Goal: Submit feedback/report problem: Provide input to the site owners about the experience or issues

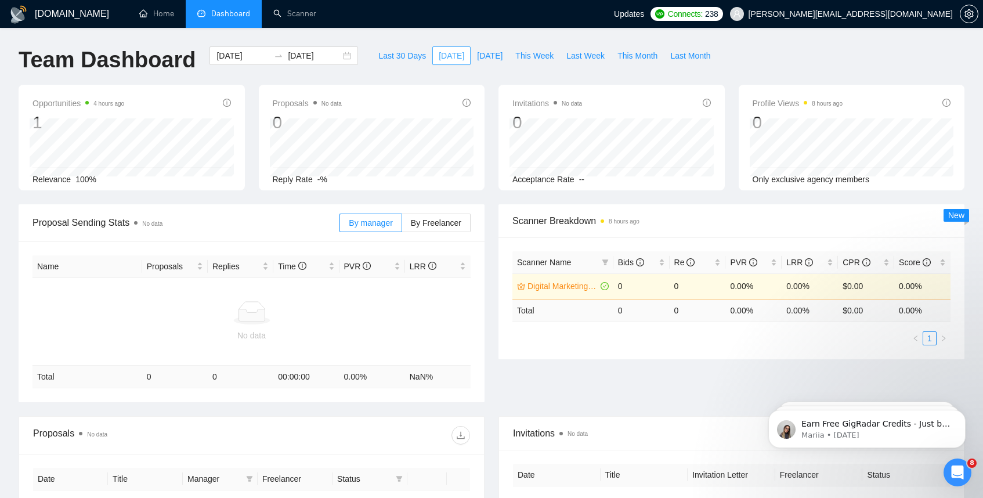
click at [448, 59] on span "[DATE]" at bounding box center [452, 55] width 26 height 13
click at [412, 58] on span "Last 30 Days" at bounding box center [402, 55] width 48 height 13
type input "[DATE]"
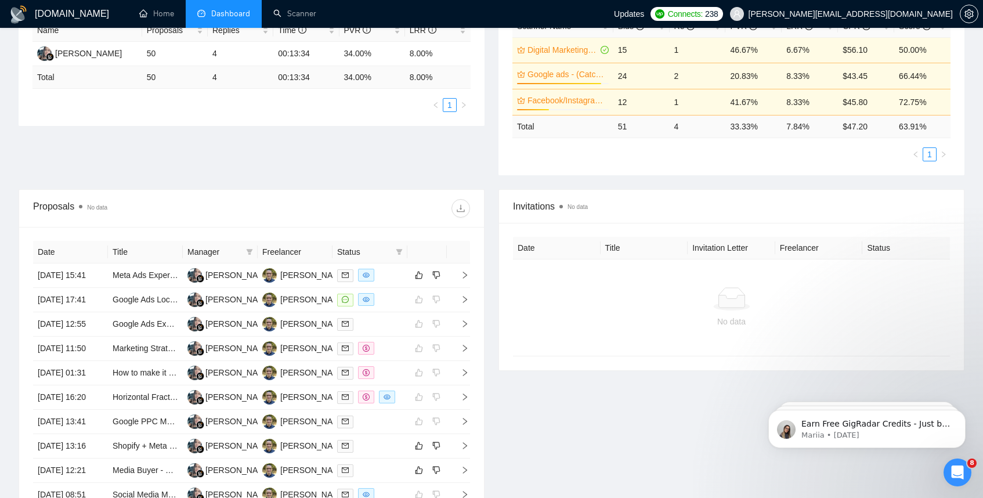
scroll to position [237, 0]
click at [467, 278] on icon "right" at bounding box center [465, 274] width 8 height 8
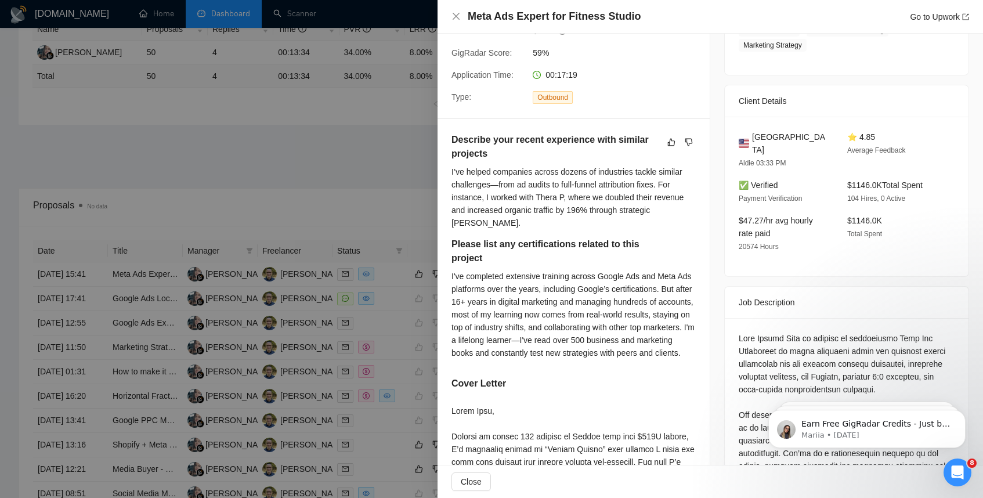
scroll to position [0, 0]
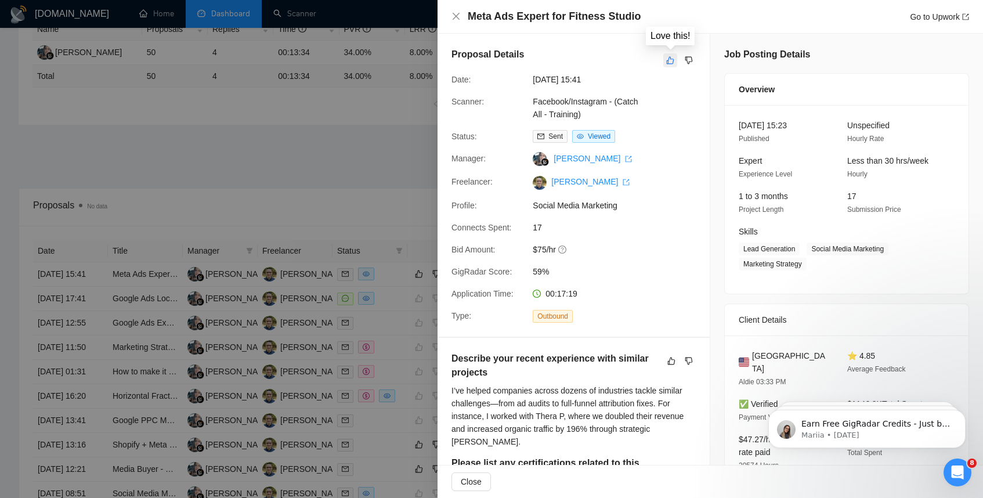
click at [668, 59] on icon "like" at bounding box center [670, 60] width 8 height 9
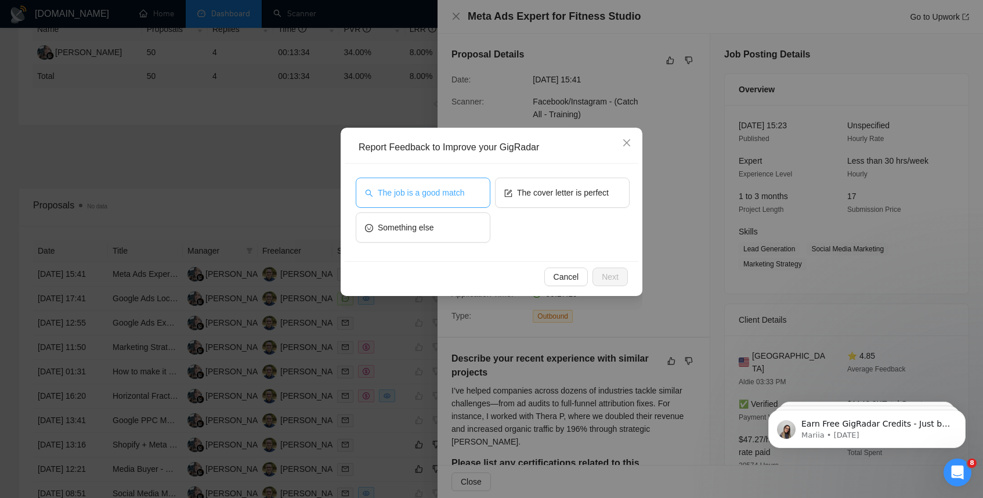
click at [426, 201] on button "The job is a good match" at bounding box center [423, 193] width 135 height 30
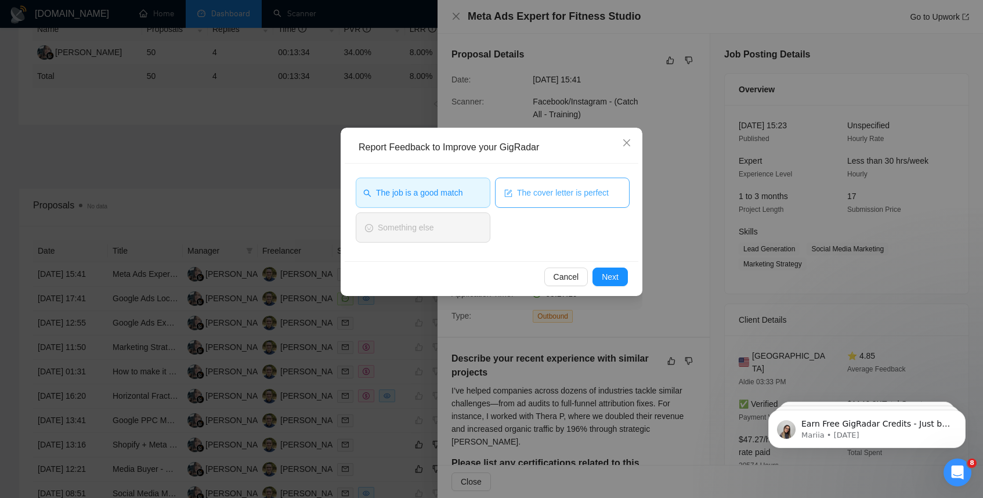
click at [541, 195] on span "The cover letter is perfect" at bounding box center [563, 192] width 92 height 13
click at [621, 280] on button "Next" at bounding box center [609, 276] width 35 height 19
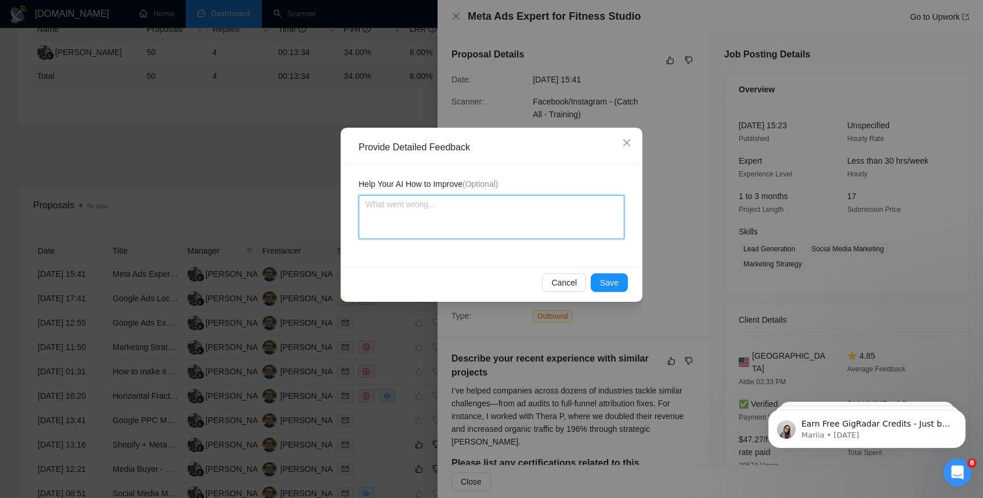
click at [430, 208] on textarea at bounding box center [492, 217] width 266 height 44
type textarea "E"
type textarea "Ev"
type textarea "Eve"
type textarea "Ever"
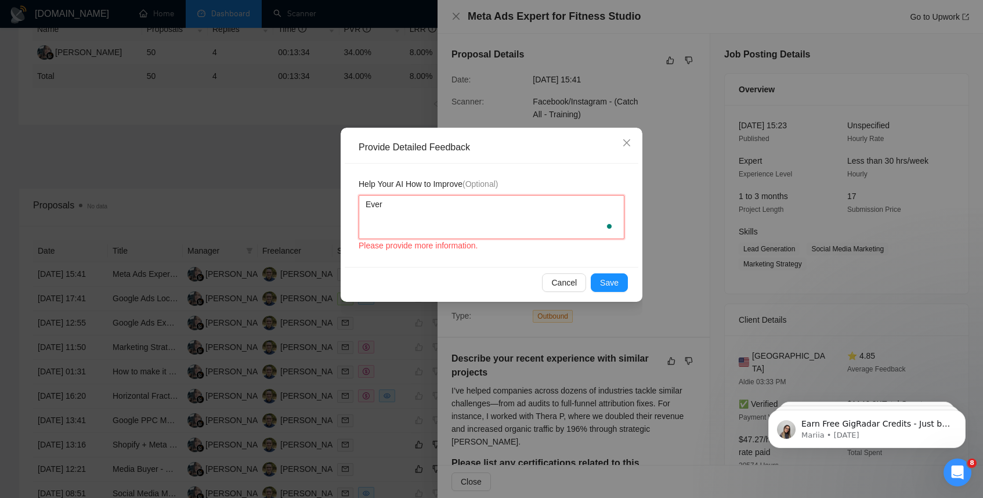
type textarea "Every"
type textarea "Everyt"
type textarea "Everyth"
type textarea "Everythi"
type textarea "Everythig"
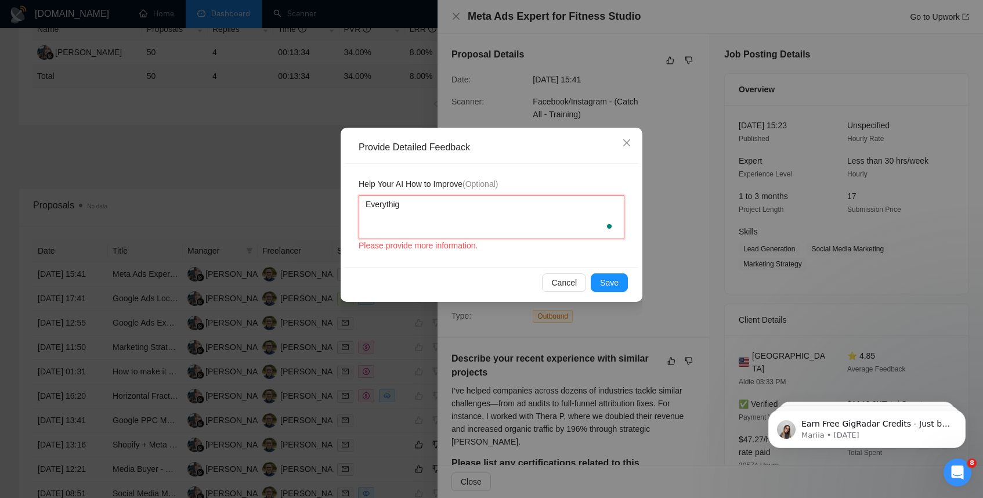
type textarea "Everythign"
type textarea "Everythig"
type textarea "Everythi"
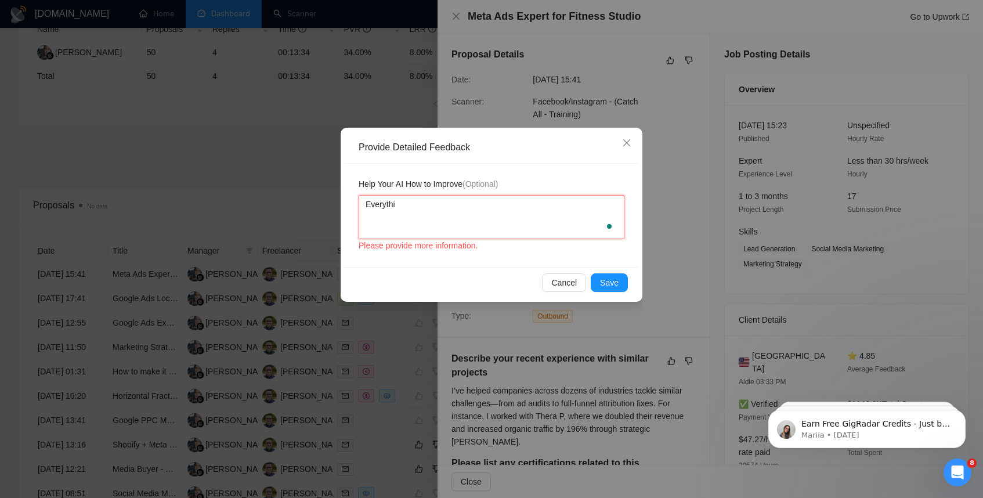
type textarea "Everythin"
type textarea "Everything"
type textarea "Everything w"
type textarea "Everything wa"
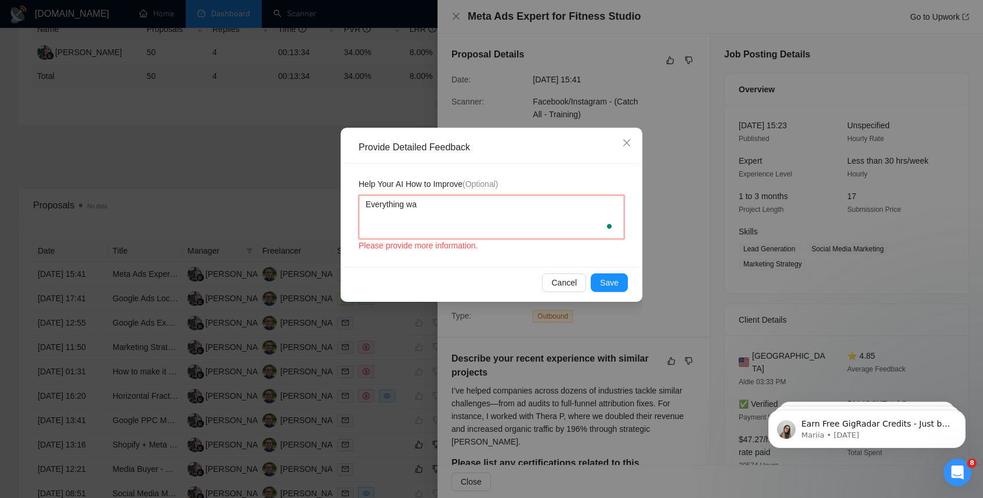
type textarea "Everything was"
type textarea "Everything was p"
type textarea "Everything was pr"
type textarea "Everything was p"
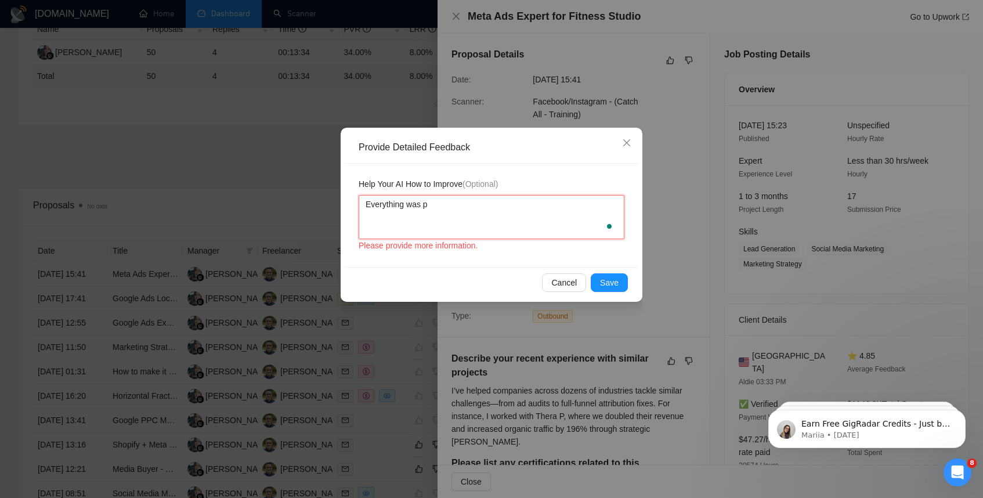
type textarea "Everything was pe"
type textarea "Everything was per"
type textarea "Everything was perf"
type textarea "Everything was perfe"
type textarea "Everything was perfec"
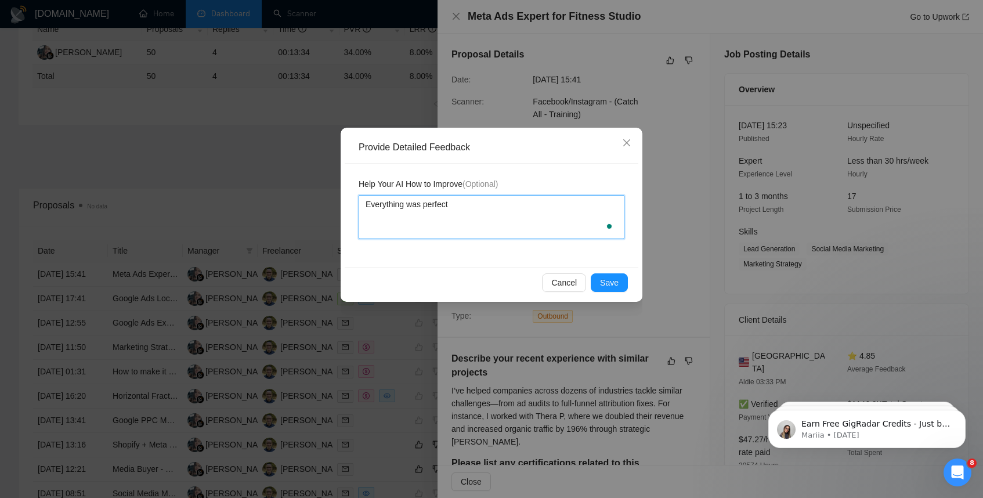
type textarea "Everything was perfect,"
type textarea "Everything was perfect, e"
type textarea "Everything was perfect, ec"
type textarea "Everything was perfect, e"
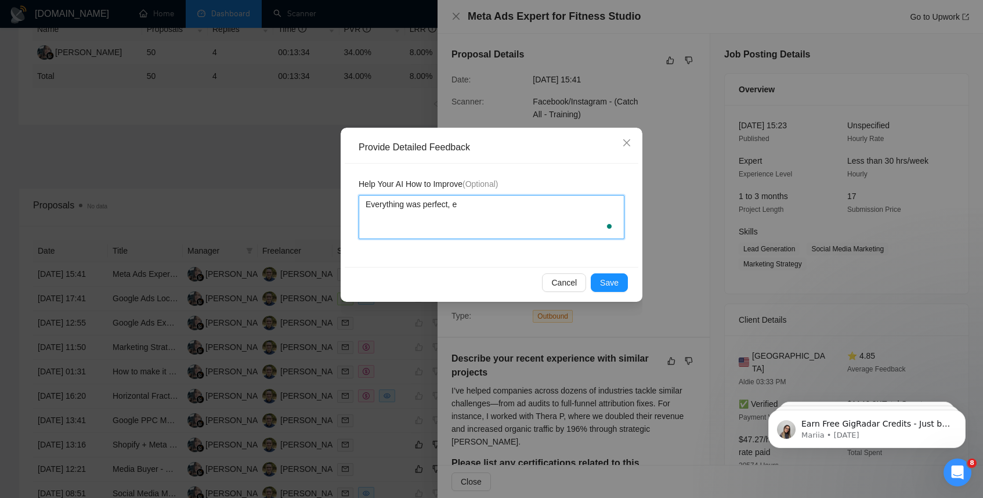
type textarea "Everything was perfect, ex"
type textarea "Everything was perfect, exc"
type textarea "Everything was perfect, exce"
type textarea "Everything was perfect, excep"
type textarea "Everything was perfect, except"
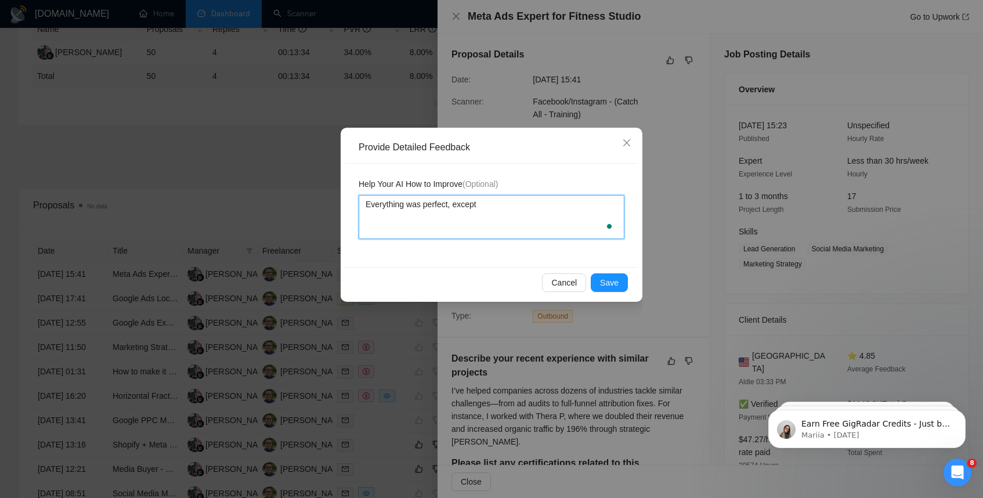
type textarea "Everything was perfect, except"
type textarea "Everything was perfect, except t"
type textarea "Everything was perfect, except the"
type textarea "Everything was perfect, except the m"
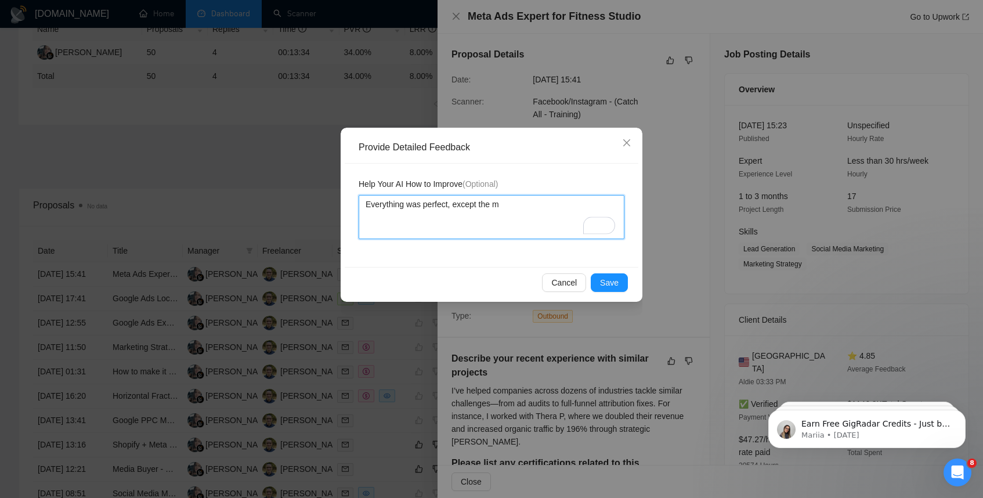
type textarea "Everything was perfect, except the"
type textarea "Everything was perfect, except the p"
type textarea "Everything was perfect, except the pr"
type textarea "Everything was perfect, except the pro"
type textarea "Everything was perfect, except the prop"
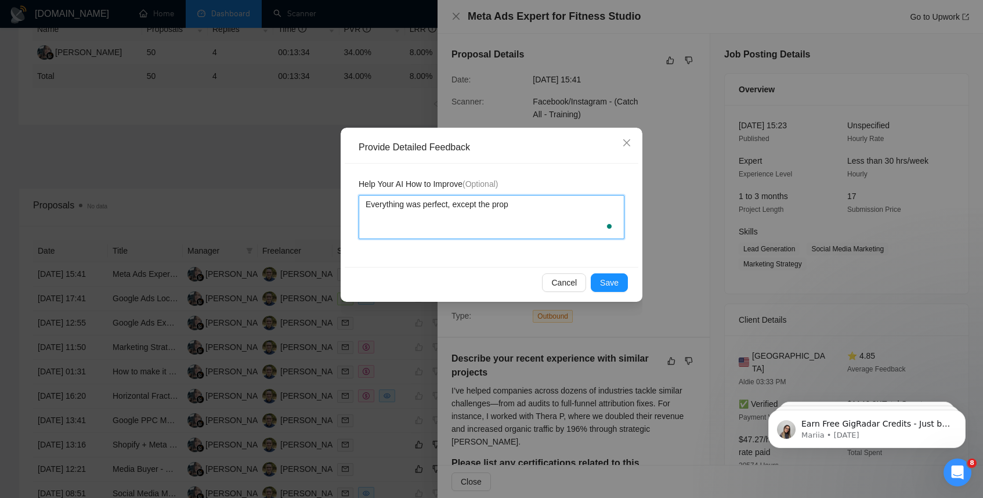
type textarea "Everything was perfect, except the propo"
type textarea "Everything was perfect, except the propos"
type textarea "Everything was perfect, except the proposa"
type textarea "Everything was perfect, except the proposal"
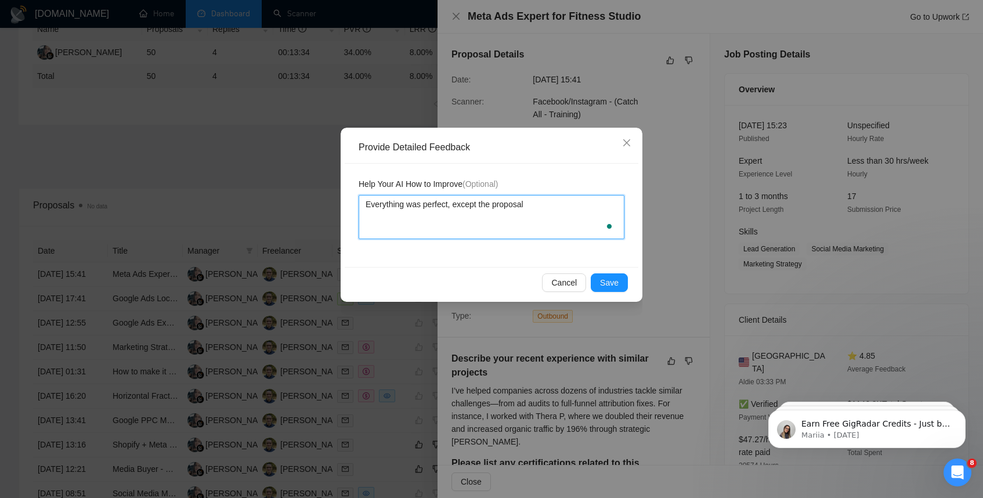
type textarea "Everything was perfect, except the proposal s"
type textarea "Everything was perfect, except the proposal st"
type textarea "Everything was perfect, except the proposal sta"
type textarea "Everything was perfect, except the proposal star"
type textarea "Everything was perfect, except the proposal start"
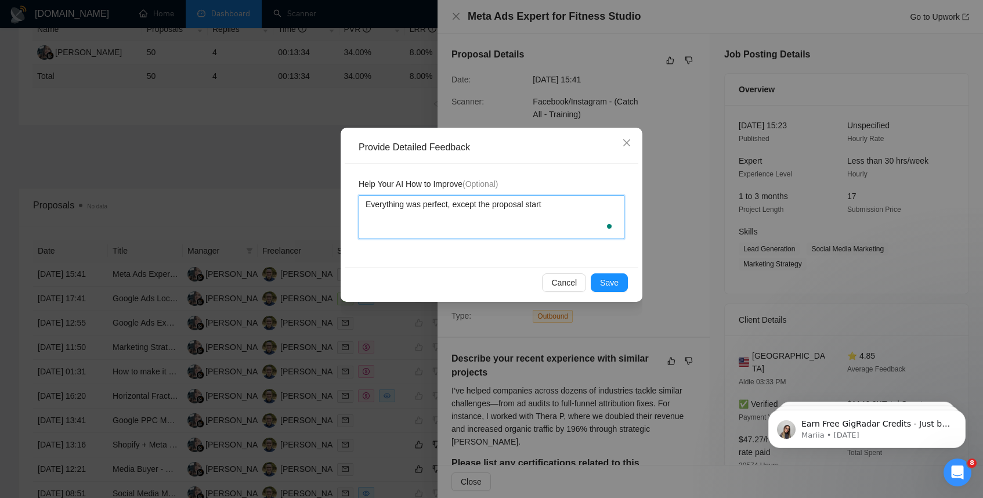
type textarea "Everything was perfect, except the proposal starte"
type textarea "Everything was perfect, except the proposal started"
type textarea "Everything was perfect, except the proposal started w"
type textarea "Everything was perfect, except the proposal started wi"
type textarea "Everything was perfect, except the proposal started wit"
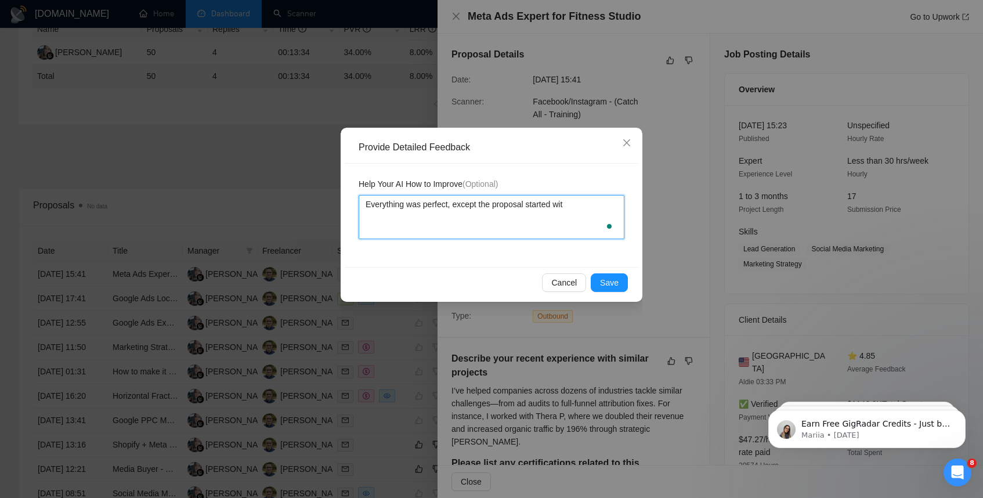
type textarea "Everything was perfect, except the proposal started with"
type textarea "Everything was perfect, except the proposal started wit"
type textarea "Everything was perfect, except the proposal started wi"
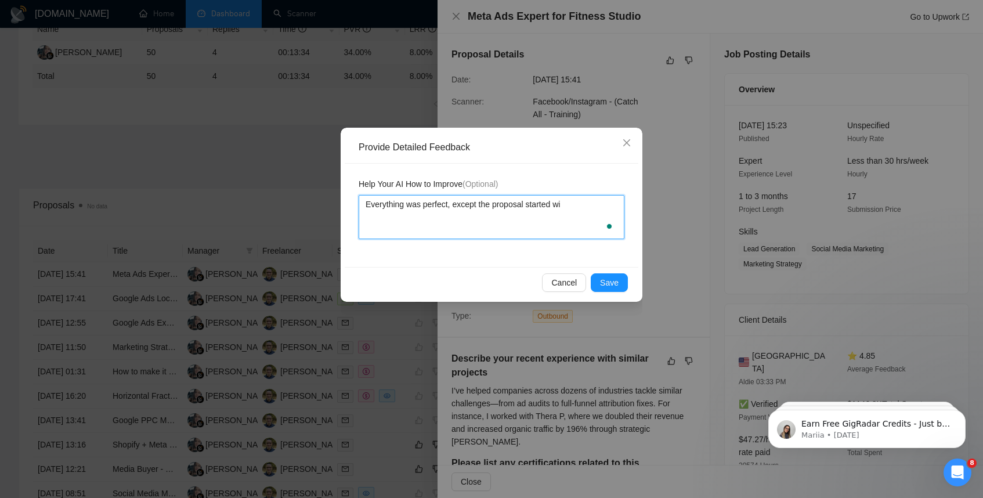
type textarea "Everything was perfect, except the proposal started w"
type textarea "Everything was perfect, except the proposal started"
type textarea "Everything was perfect, except the proposal starte"
type textarea "Everything was perfect, except the proposal start"
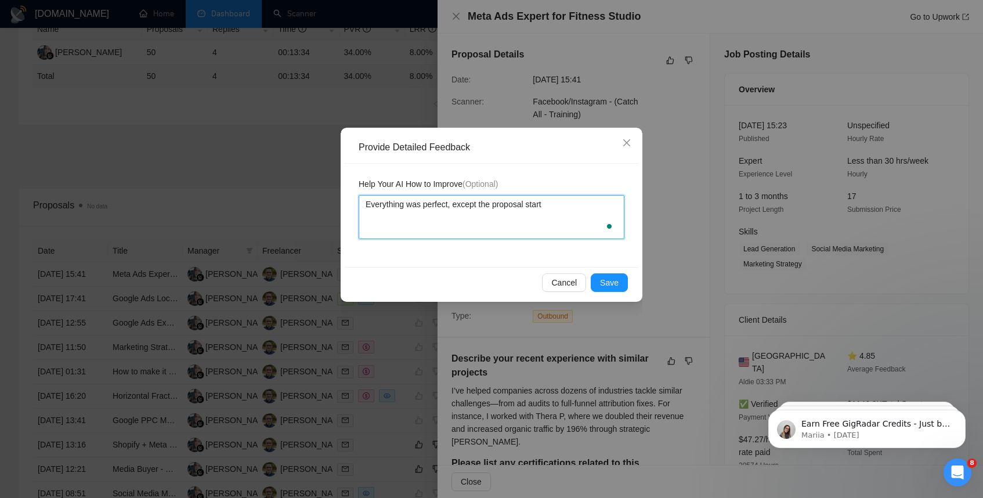
type textarea "Everything was perfect, except the proposal star"
type textarea "Everything was perfect, except the proposal sta"
type textarea "Everything was perfect, except the proposal st"
type textarea "Everything was perfect, except the proposal s"
type textarea "Everything was perfect, except the proposal"
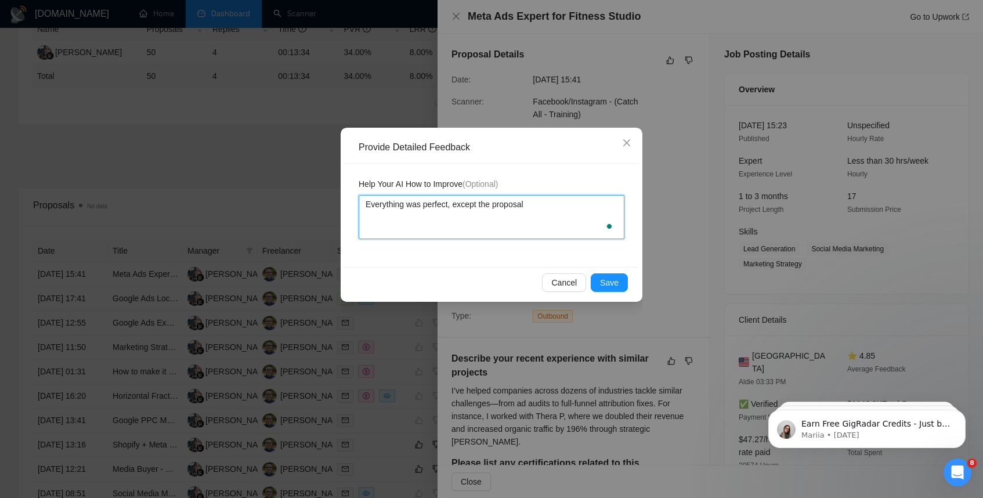
type textarea "Everything was perfect, except the proposal"
type textarea "Everything was perfect, except the proposa"
type textarea "Everything was perfect, except the propos"
type textarea "Everything was perfect, except the propo"
type textarea "Everything was perfect, except the prop"
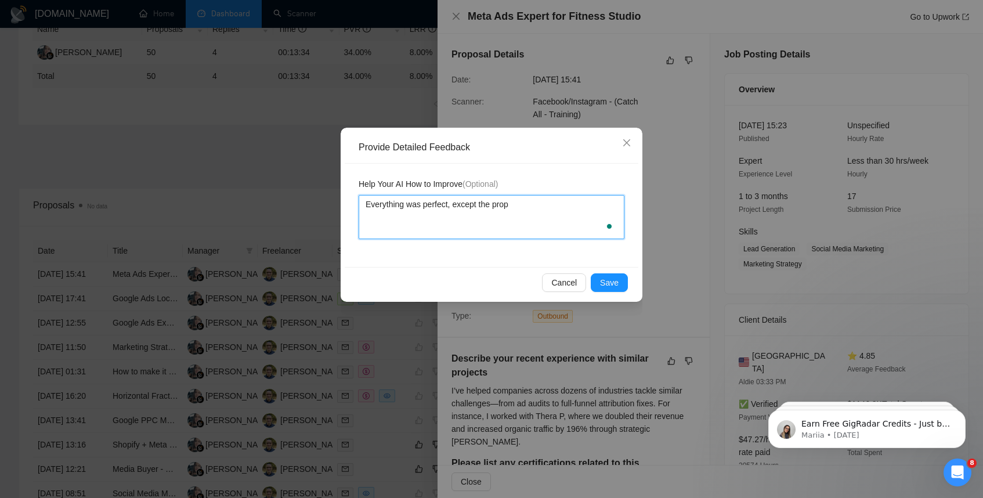
type textarea "Everything was perfect, except the pro"
type textarea "Everything was perfect, except the pr"
type textarea "Everything was perfect, except the p"
type textarea "Everything was perfect, except the"
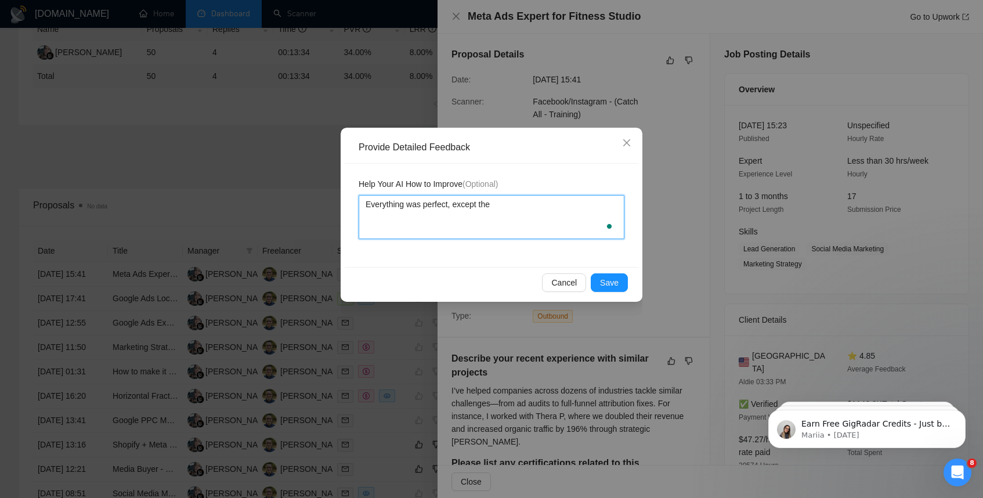
type textarea "Everything was perfect, except th"
type textarea "Everything was perfect, except tha"
type textarea "Everything was perfect, except that"
type textarea "Everything was perfect, except that t"
type textarea "Everything was perfect, except that"
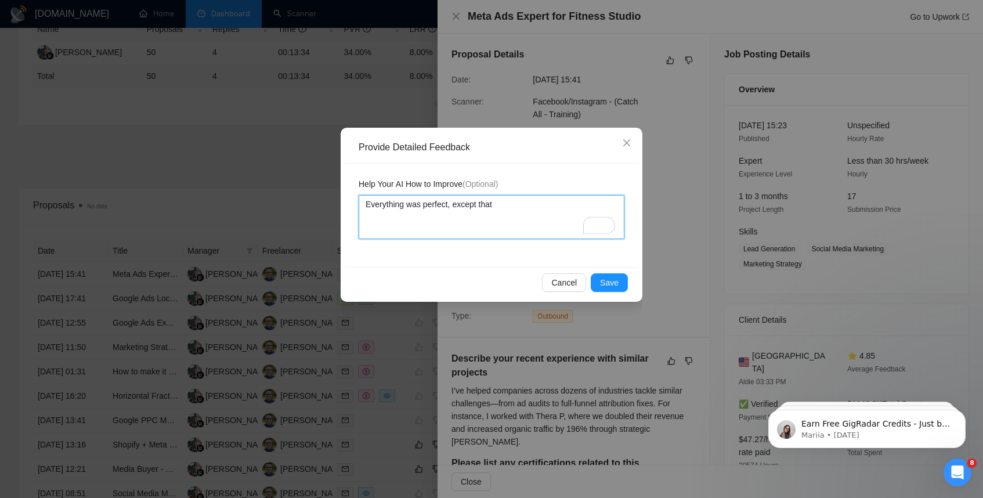
type textarea "Everything was perfect, except that"
type textarea "Everything was perfect, except that ""
type textarea "Everything was perfect, except that "e"
type textarea "Everything was perfect, except that "edi"
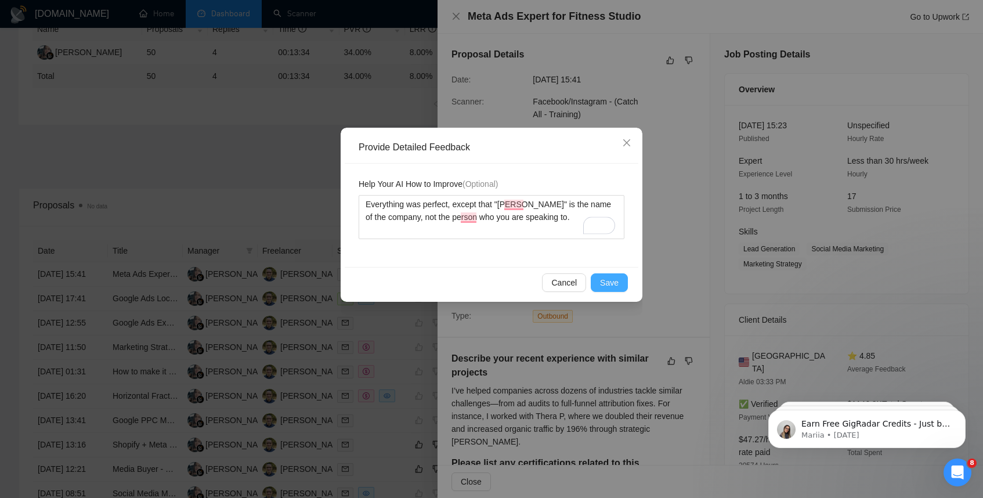
click at [609, 285] on span "Save" at bounding box center [609, 282] width 19 height 13
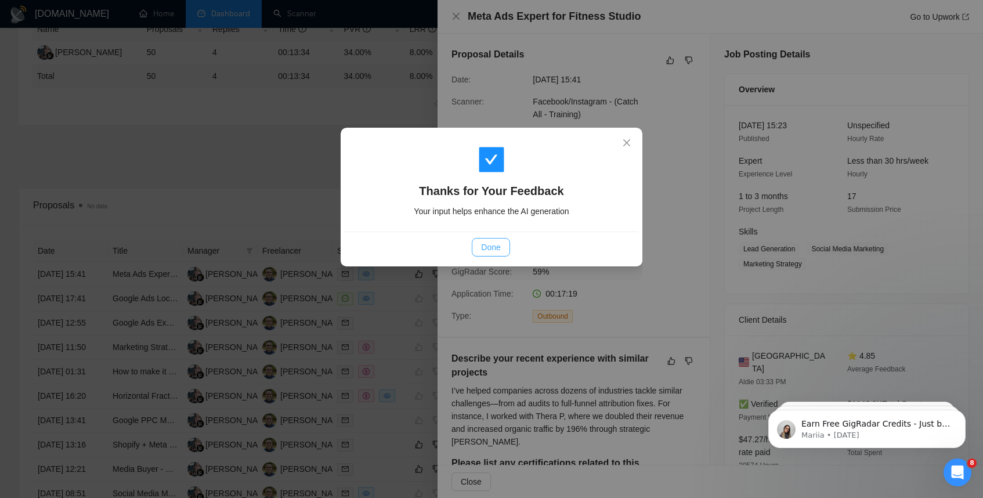
click at [487, 248] on span "Done" at bounding box center [490, 247] width 19 height 13
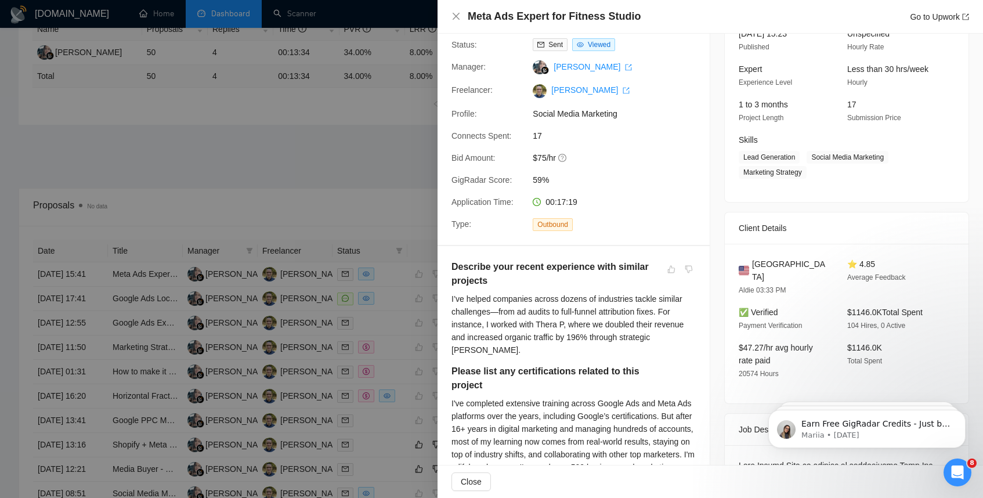
scroll to position [15, 0]
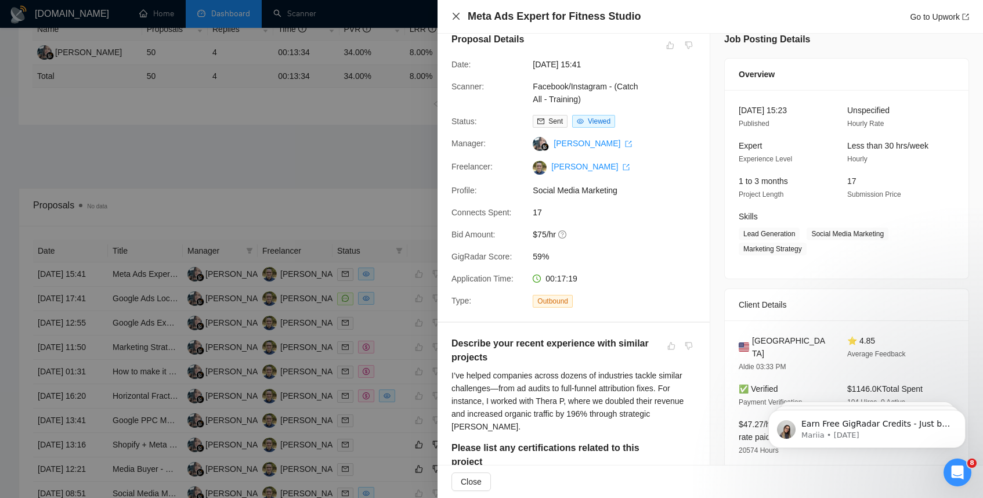
click at [457, 15] on icon "close" at bounding box center [456, 16] width 7 height 7
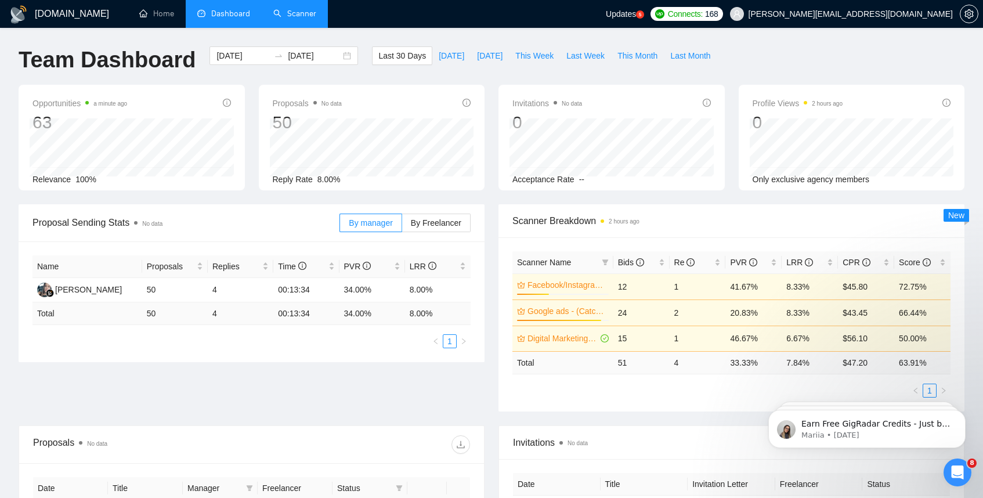
click at [297, 9] on link "Scanner" at bounding box center [294, 14] width 43 height 10
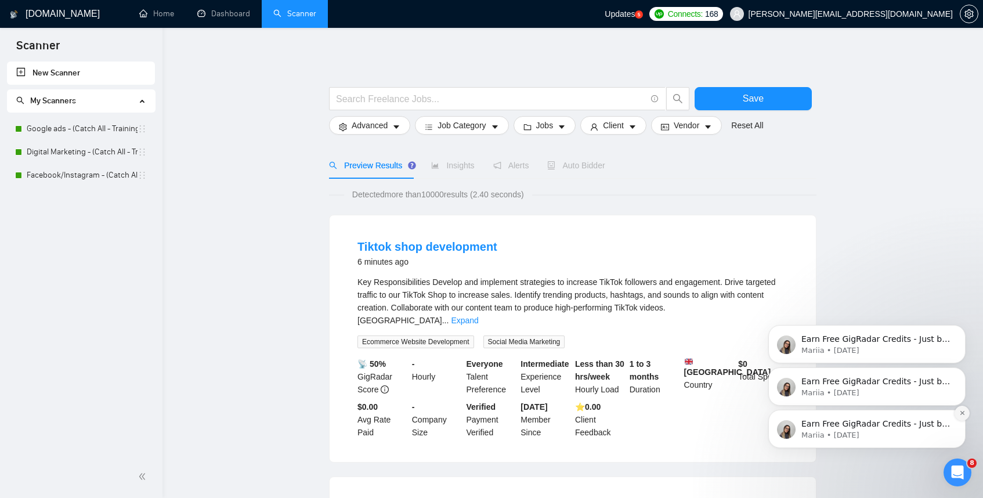
click at [965, 417] on button "Dismiss notification" at bounding box center [961, 413] width 15 height 15
click at [963, 409] on button "Dismiss notification" at bounding box center [961, 413] width 15 height 15
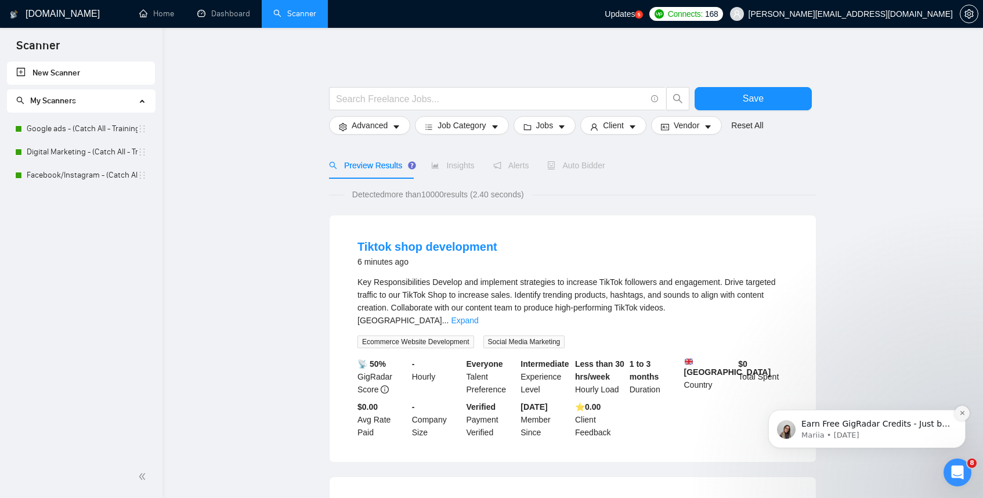
click at [963, 418] on button "Dismiss notification" at bounding box center [961, 413] width 15 height 15
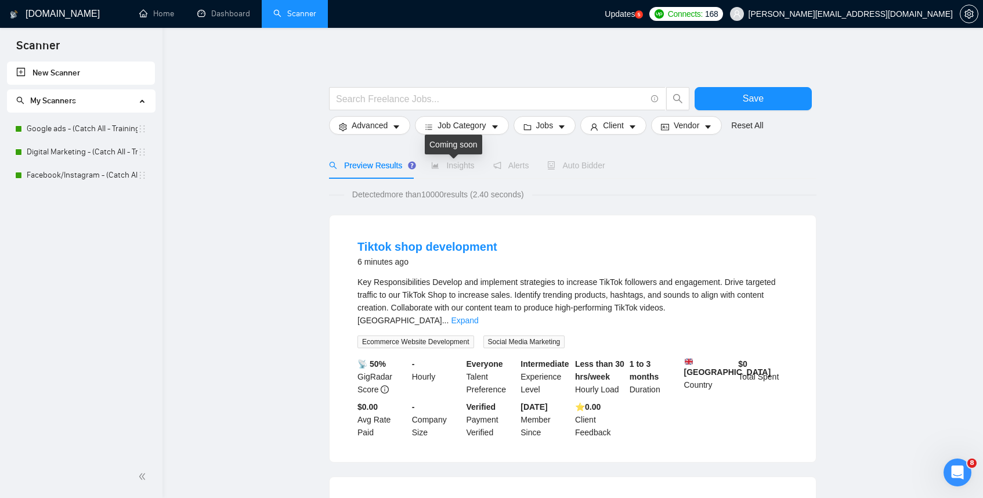
click at [465, 165] on span "Insights" at bounding box center [452, 165] width 43 height 9
click at [114, 131] on link "Google ads - (Catch All - Training) - $75" at bounding box center [82, 128] width 111 height 23
